Goal: Use online tool/utility: Utilize a website feature to perform a specific function

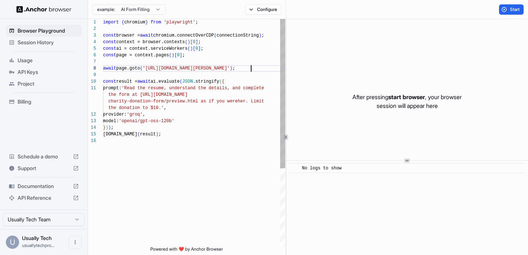
scroll to position [46, 0]
drag, startPoint x: 250, startPoint y: 71, endPoint x: 169, endPoint y: 71, distance: 81.7
click at [169, 71] on div "import { chromium } from 'playwright' ; const browser = await chromium.connectO…" at bounding box center [194, 192] width 182 height 346
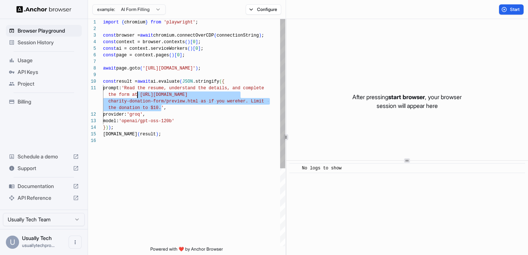
scroll to position [0, 0]
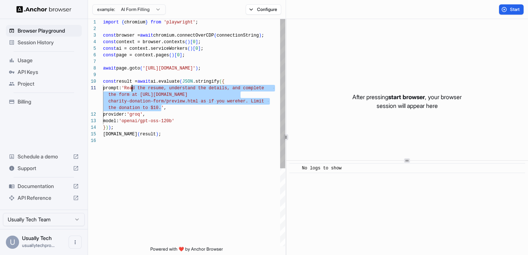
drag, startPoint x: 161, startPoint y: 109, endPoint x: 133, endPoint y: 88, distance: 34.9
click at [133, 88] on div "import { chromium } from 'playwright' ; const browser = await chromium.connectO…" at bounding box center [194, 192] width 182 height 346
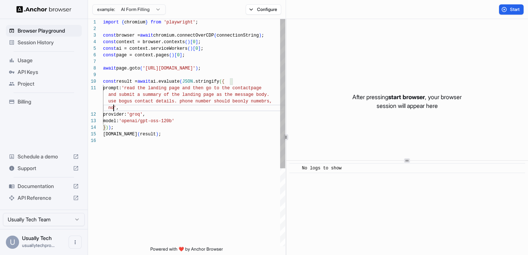
scroll to position [20, 0]
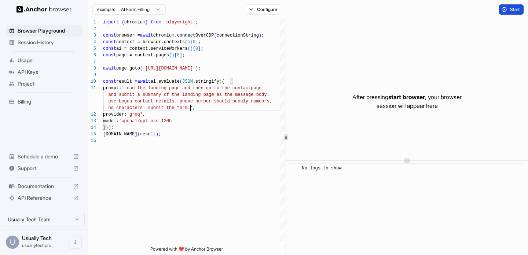
click at [512, 11] on span "Start" at bounding box center [515, 10] width 10 height 6
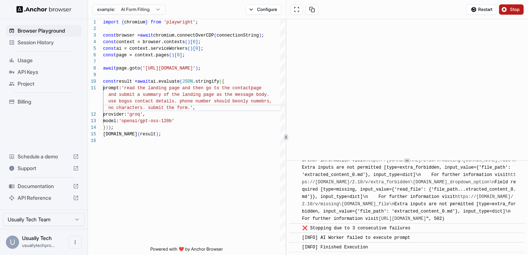
scroll to position [3273, 0]
click at [486, 10] on span "Restart" at bounding box center [485, 10] width 14 height 6
click at [511, 7] on button "Stop" at bounding box center [511, 9] width 25 height 10
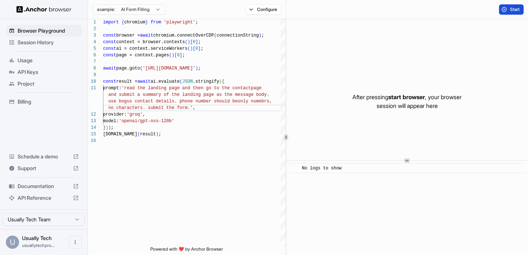
click at [512, 11] on span "Start" at bounding box center [515, 10] width 10 height 6
click at [510, 8] on span "Start" at bounding box center [515, 10] width 10 height 6
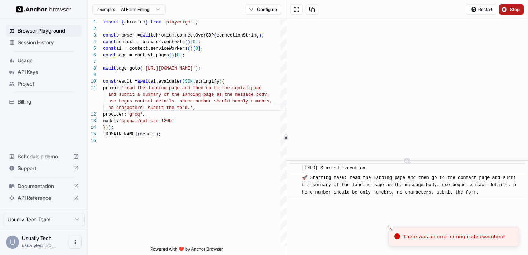
click at [390, 230] on icon "Close toast" at bounding box center [390, 228] width 4 height 4
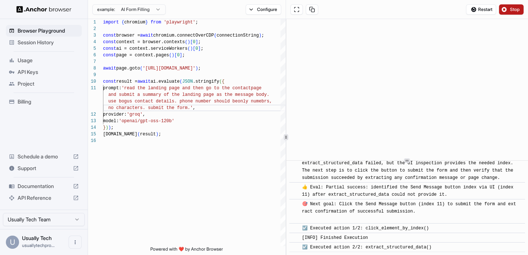
scroll to position [491, 0]
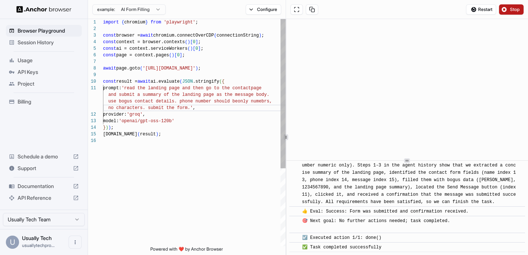
type textarea "**********"
drag, startPoint x: 251, startPoint y: 70, endPoint x: 136, endPoint y: 70, distance: 114.7
click at [136, 70] on div "import { chromium } from 'playwright' ; const browser = await chromium.connectO…" at bounding box center [194, 192] width 182 height 346
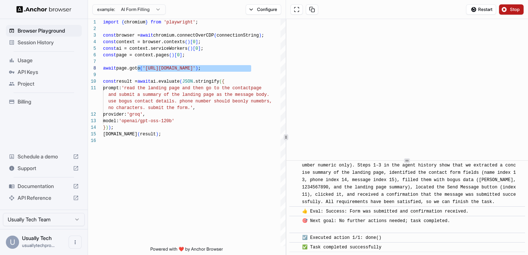
click at [33, 56] on div "Usage" at bounding box center [44, 61] width 76 height 12
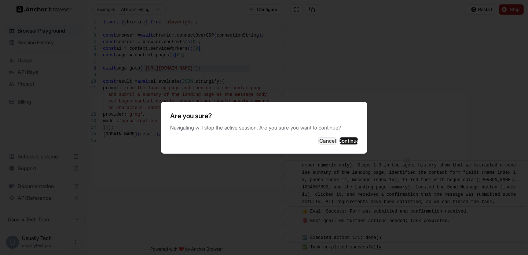
scroll to position [491, 0]
click at [340, 144] on button "Continue" at bounding box center [348, 140] width 18 height 7
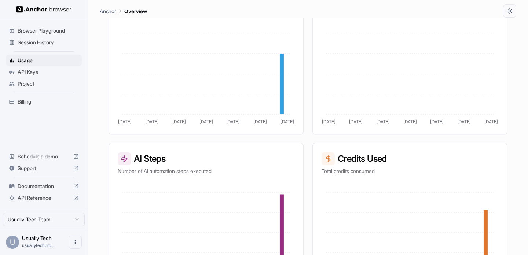
scroll to position [197, 0]
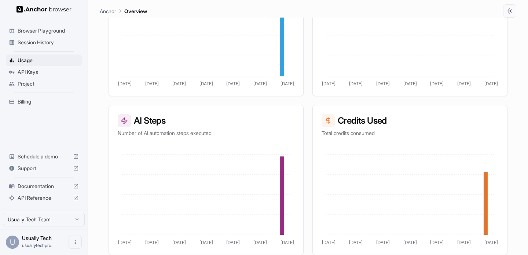
click at [37, 108] on ul "Browser Playground Session History Usage API Keys Project Billing" at bounding box center [44, 66] width 82 height 89
click at [30, 101] on span "Billing" at bounding box center [48, 101] width 61 height 7
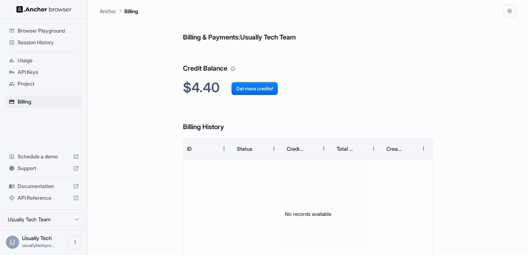
click at [40, 34] on span "Browser Playground" at bounding box center [48, 30] width 61 height 7
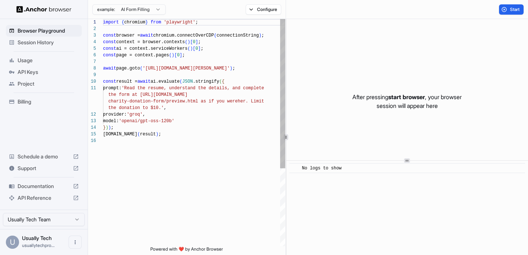
scroll to position [66, 0]
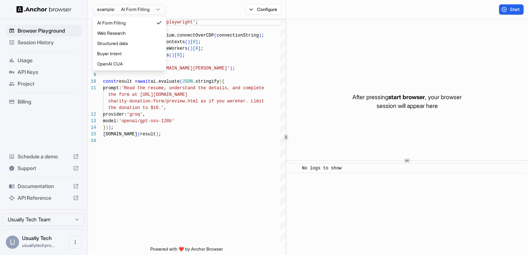
click at [146, 4] on html "Browser Playground Session History Usage API Keys Project Billing Schedule a de…" at bounding box center [264, 127] width 528 height 255
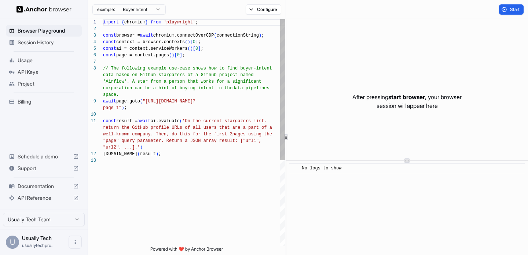
scroll to position [46, 0]
click at [507, 12] on button "Start" at bounding box center [511, 9] width 25 height 10
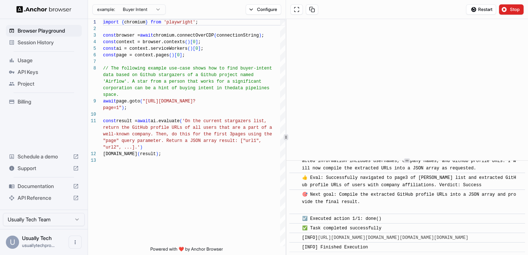
scroll to position [411, 0]
type textarea "**********"
click at [227, 169] on div "import { chromium } from 'playwright' ; const browser = await chromium.connectO…" at bounding box center [194, 202] width 182 height 366
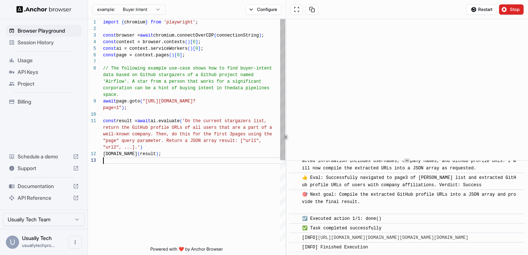
click at [204, 208] on div "console.info ( result ) ; "url2", ...].' ) data based on Github stargazers of a…" at bounding box center [194, 202] width 182 height 366
drag, startPoint x: 407, startPoint y: 160, endPoint x: 407, endPoint y: 168, distance: 7.7
click at [407, 168] on div "​ [INFO] Started Execution ​ 🚀 Starting task: On the current stargazers list, r…" at bounding box center [406, 137] width 241 height 236
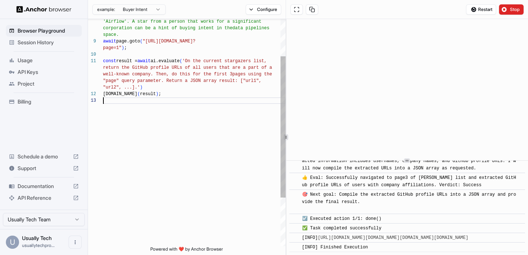
click at [243, 146] on div "console.info ( result ) ; "url2", ...].' ) page=1" ) ; const result = await ai.…" at bounding box center [194, 142] width 182 height 366
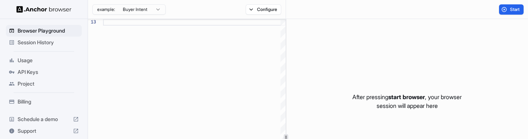
scroll to position [0, 0]
